Goal: Entertainment & Leisure: Consume media (video, audio)

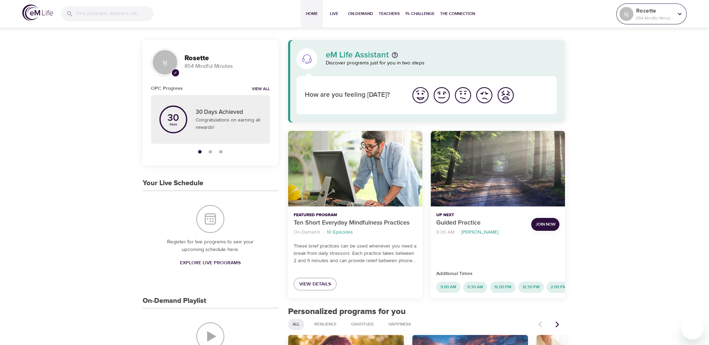
click at [653, 12] on p "Rosette" at bounding box center [654, 11] width 37 height 8
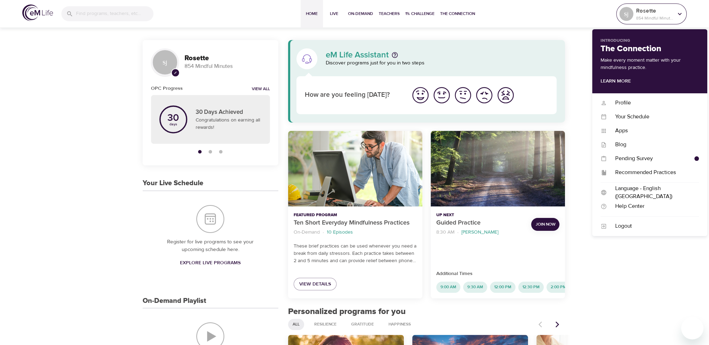
click at [653, 12] on p "Rosette" at bounding box center [654, 11] width 37 height 8
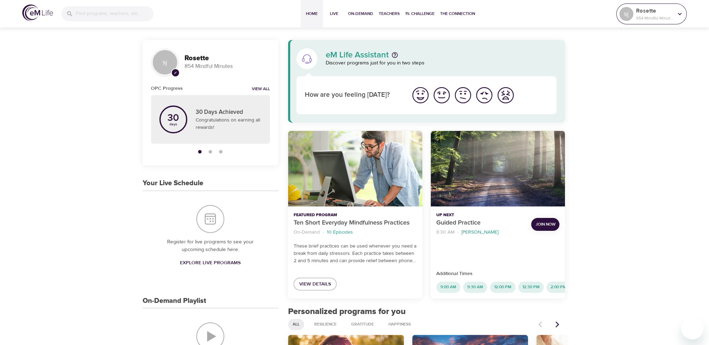
click at [643, 13] on p "Rosette" at bounding box center [654, 11] width 37 height 8
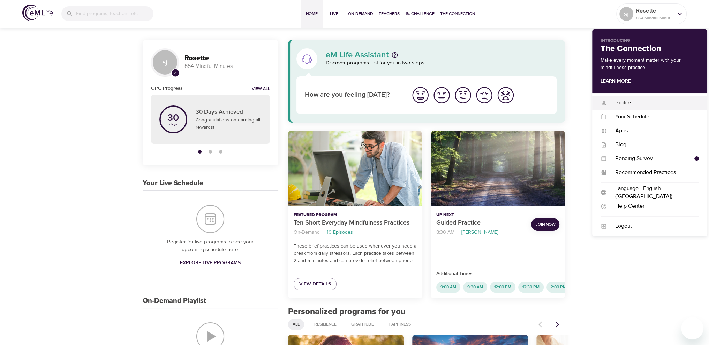
click at [626, 105] on div "Profile" at bounding box center [653, 103] width 92 height 8
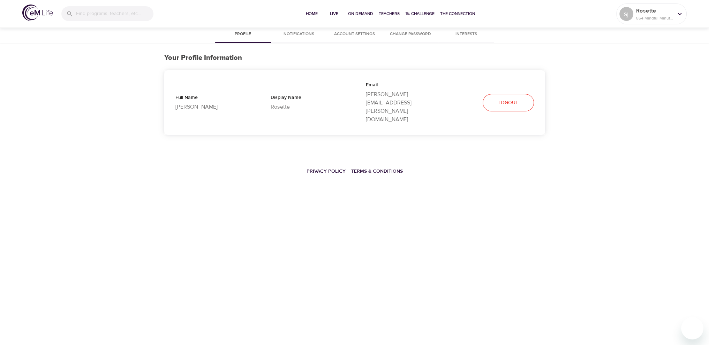
select select "10"
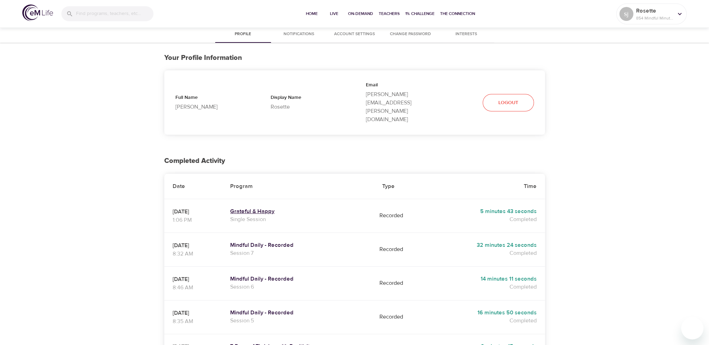
click at [278, 208] on h5 "Grateful & Happy" at bounding box center [297, 211] width 135 height 7
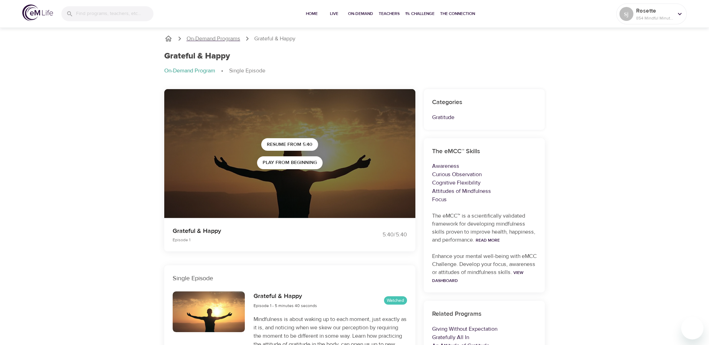
click at [229, 41] on p "On-Demand Programs" at bounding box center [213, 39] width 54 height 8
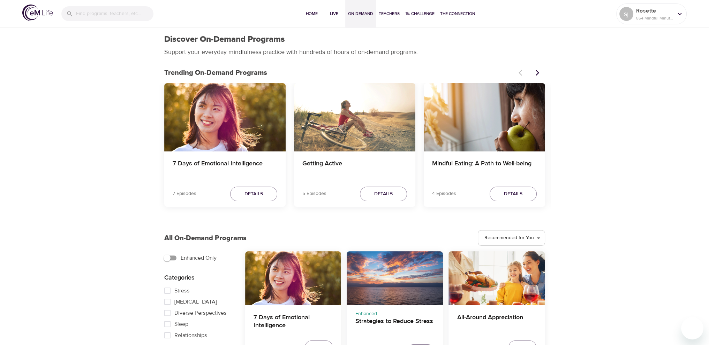
click at [539, 74] on icon "Next items" at bounding box center [537, 72] width 7 height 7
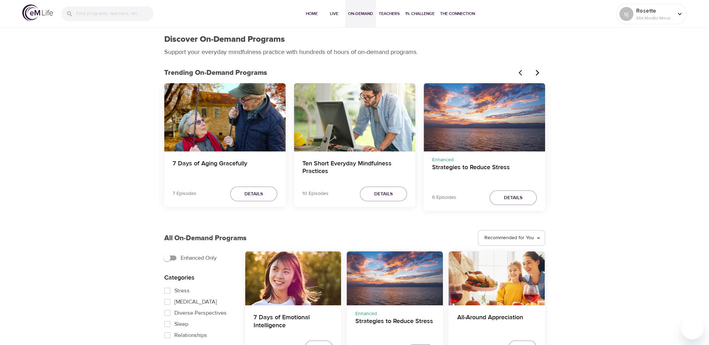
click at [539, 74] on icon "Next items" at bounding box center [537, 72] width 7 height 7
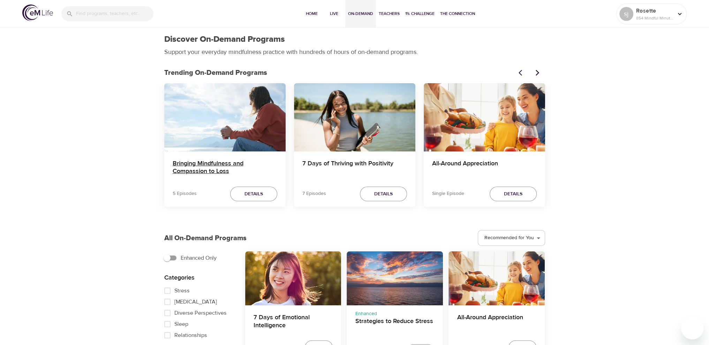
click at [216, 166] on h4 "Bringing Mindfulness and Compassion to Loss" at bounding box center [225, 168] width 105 height 17
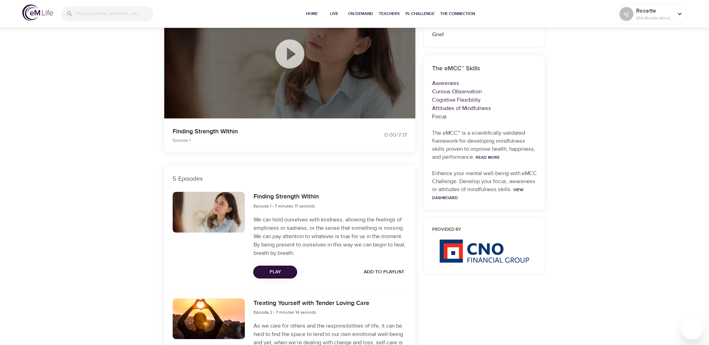
scroll to position [105, 0]
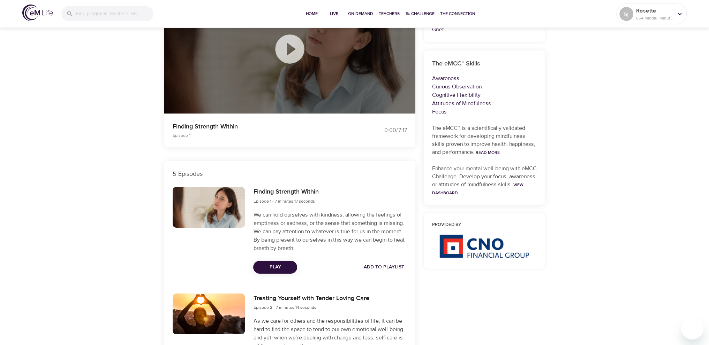
click at [278, 268] on span "Play" at bounding box center [275, 267] width 33 height 9
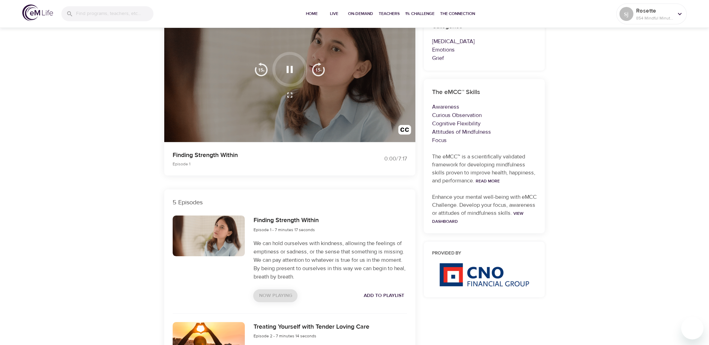
scroll to position [0, 0]
